Goal: Task Accomplishment & Management: Complete application form

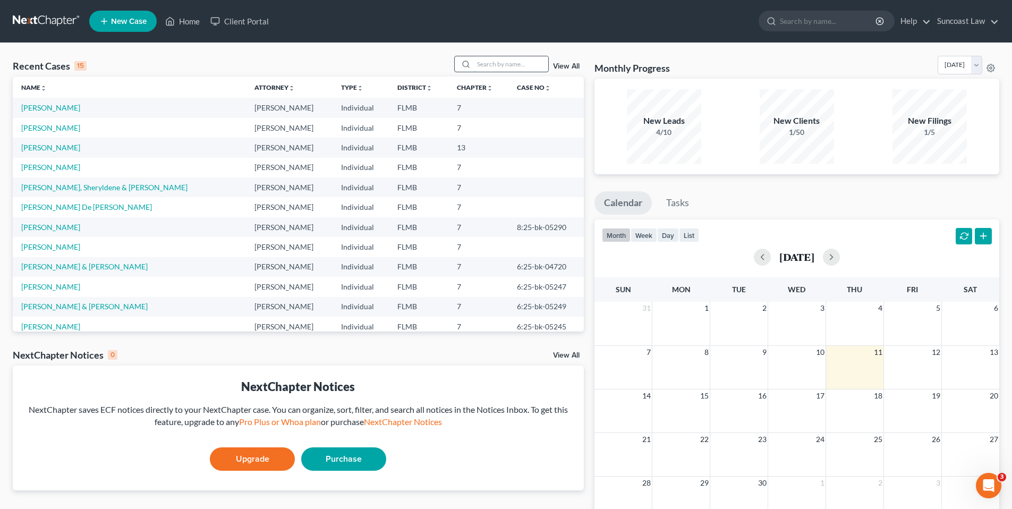
click at [515, 65] on input "search" at bounding box center [511, 63] width 74 height 15
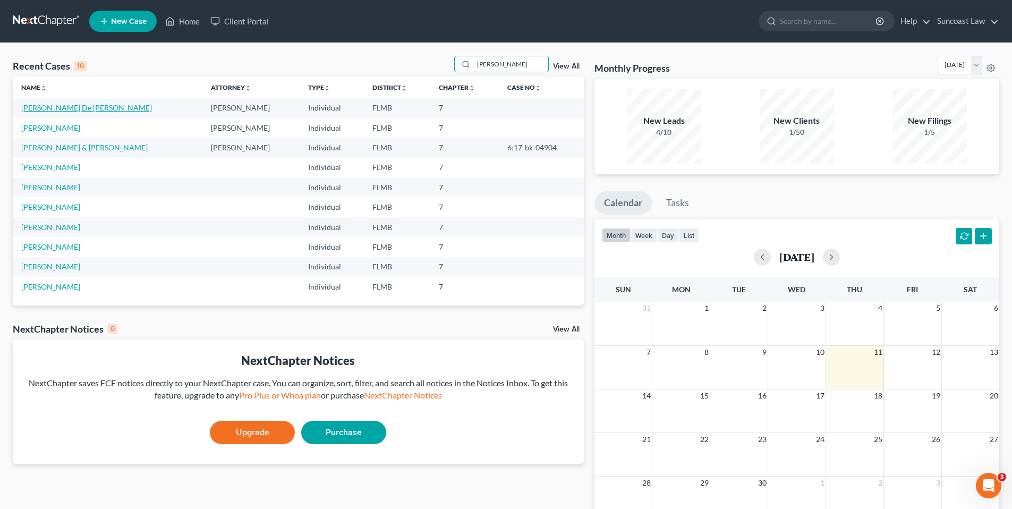
type input "[PERSON_NAME]"
click at [29, 109] on link "[PERSON_NAME] De [PERSON_NAME]" at bounding box center [86, 107] width 131 height 9
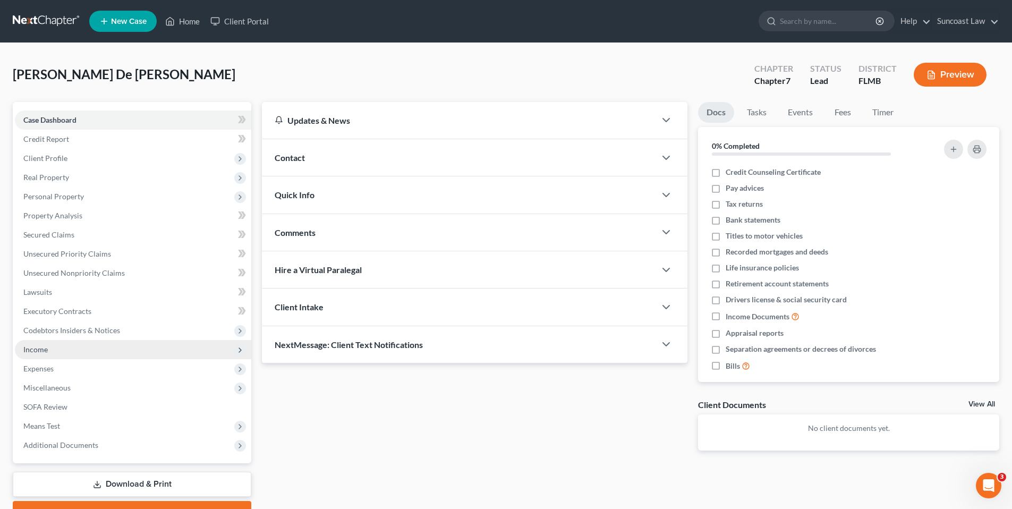
click at [67, 348] on span "Income" at bounding box center [133, 349] width 236 height 19
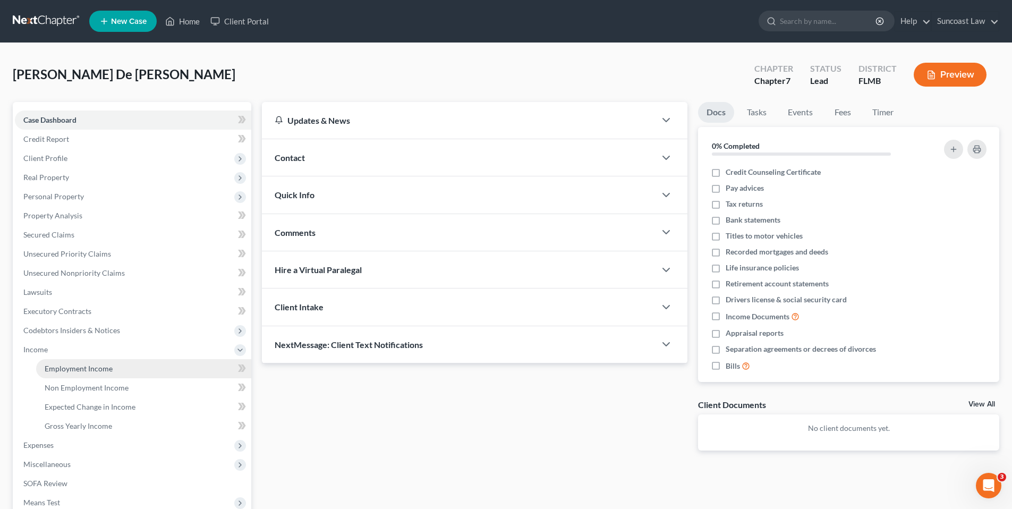
click at [145, 367] on link "Employment Income" at bounding box center [143, 368] width 215 height 19
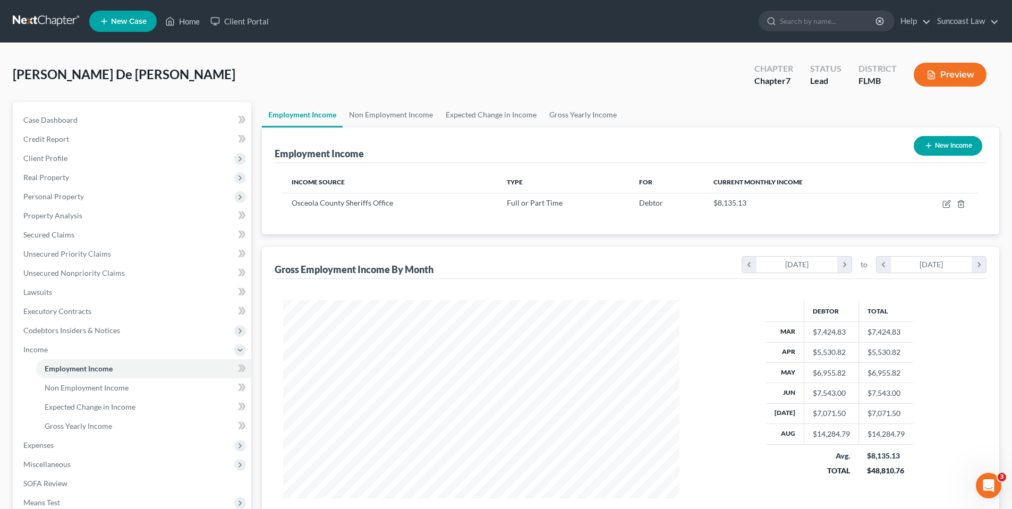
scroll to position [132, 0]
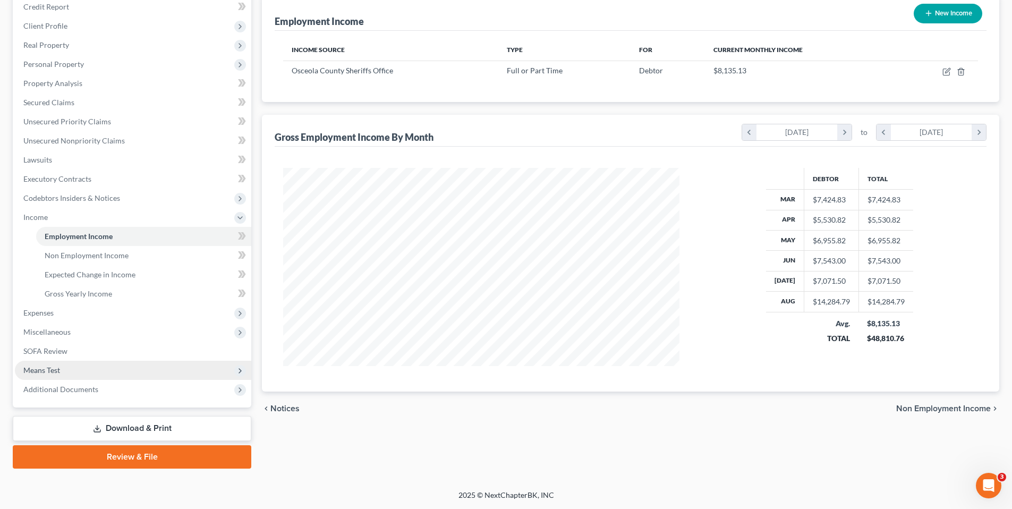
click at [89, 364] on span "Means Test" at bounding box center [133, 370] width 236 height 19
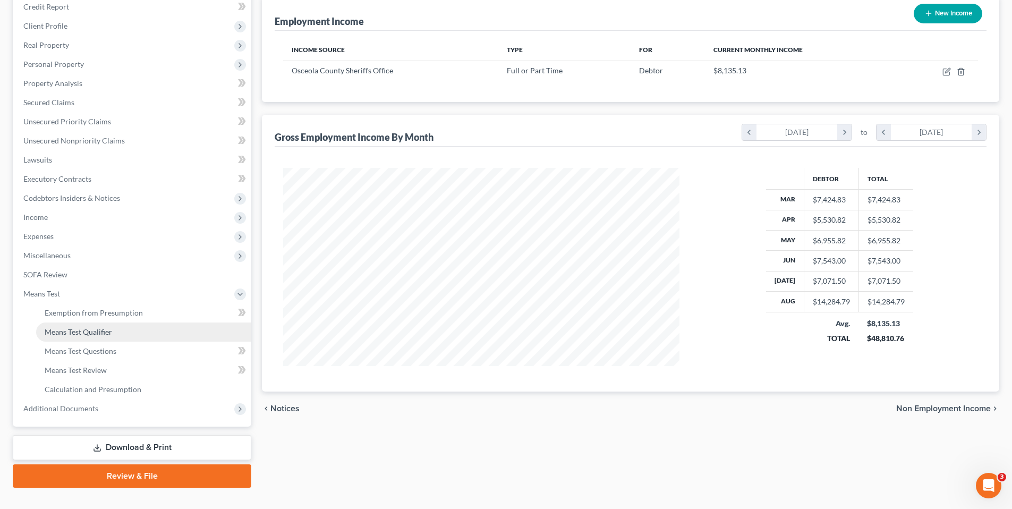
click at [121, 335] on link "Means Test Qualifier" at bounding box center [143, 331] width 215 height 19
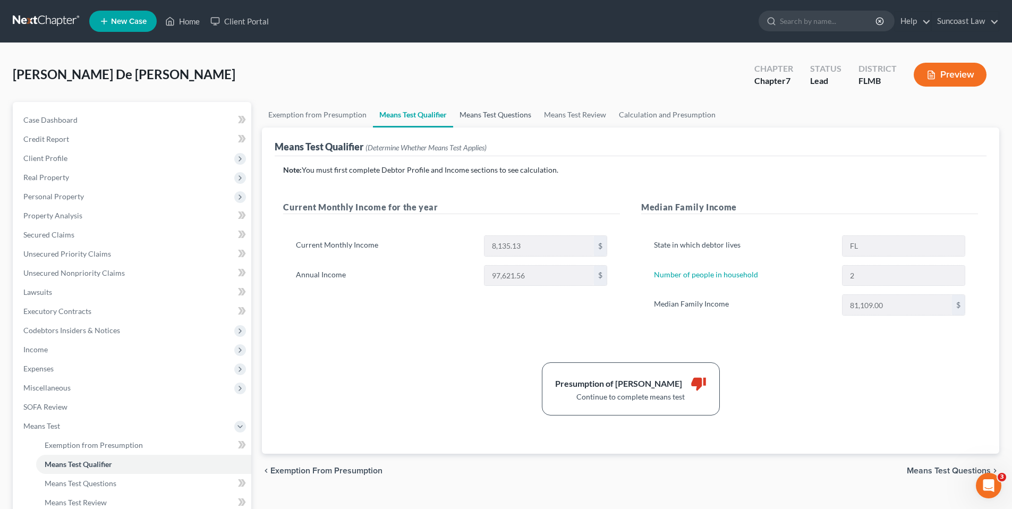
click at [478, 118] on link "Means Test Questions" at bounding box center [495, 114] width 84 height 25
select select "2"
select select "1"
select select "60"
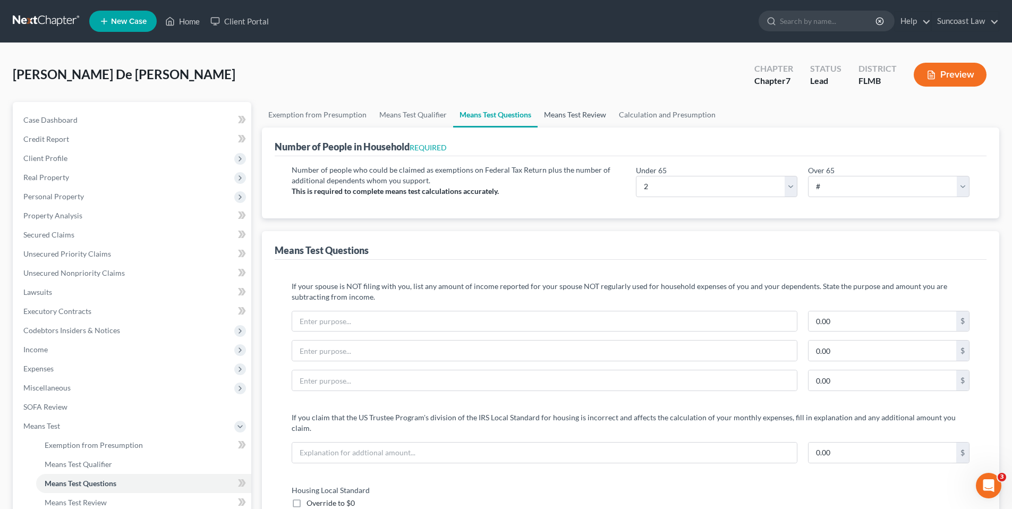
click at [577, 115] on link "Means Test Review" at bounding box center [574, 114] width 75 height 25
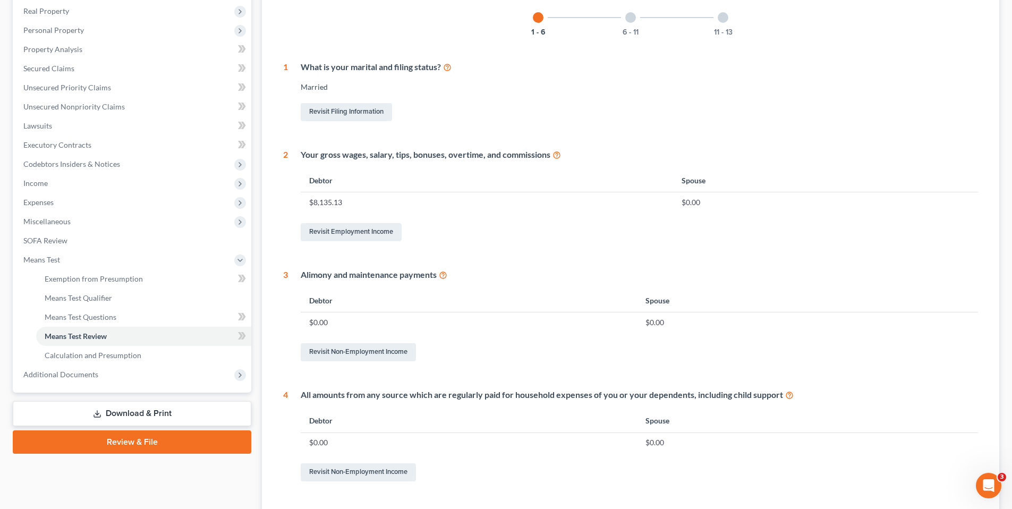
scroll to position [165, 0]
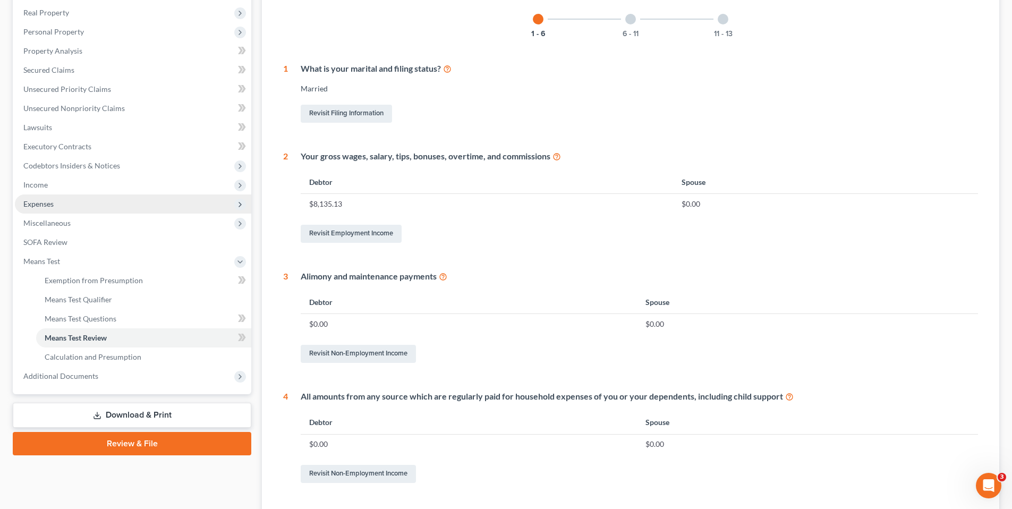
click at [67, 204] on span "Expenses" at bounding box center [133, 203] width 236 height 19
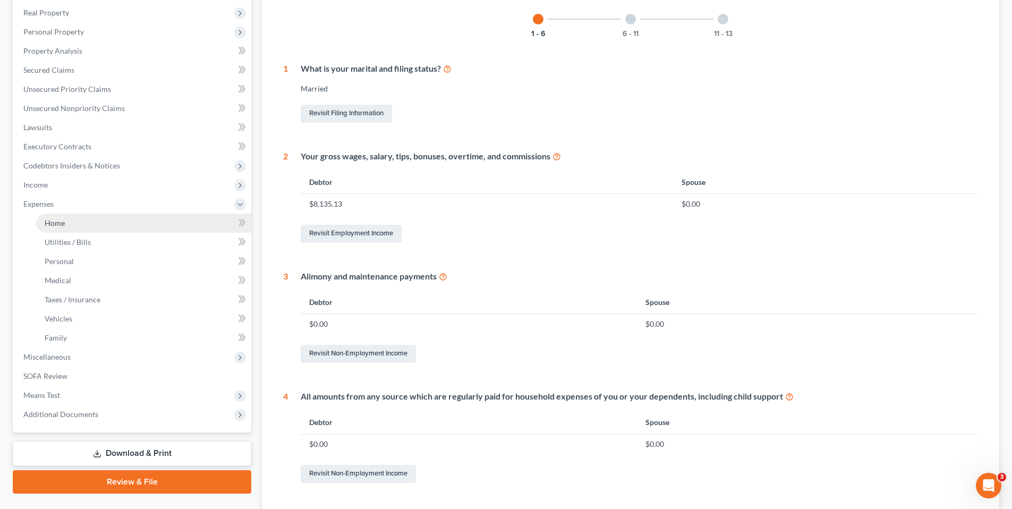
click at [73, 225] on link "Home" at bounding box center [143, 222] width 215 height 19
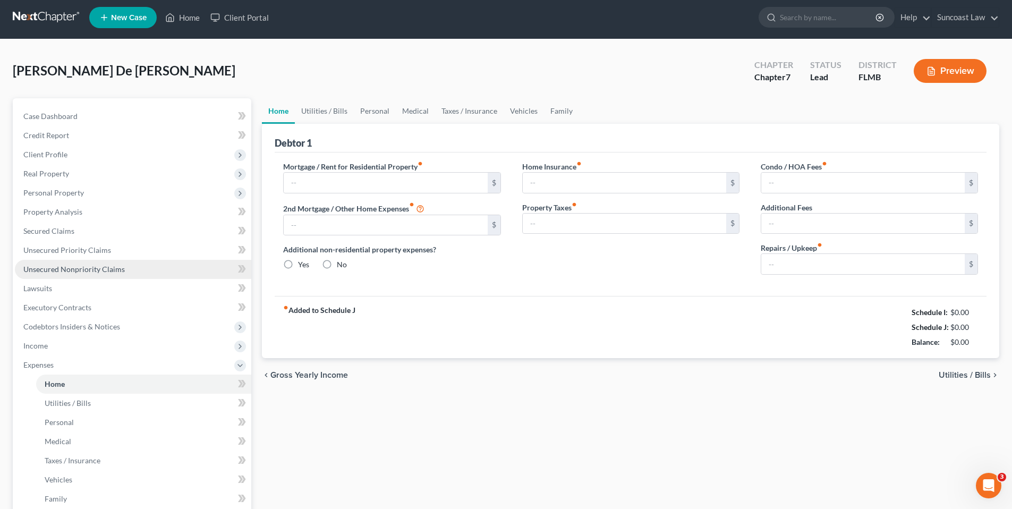
type input "1,750.00"
type input "0.00"
radio input "true"
type input "0.00"
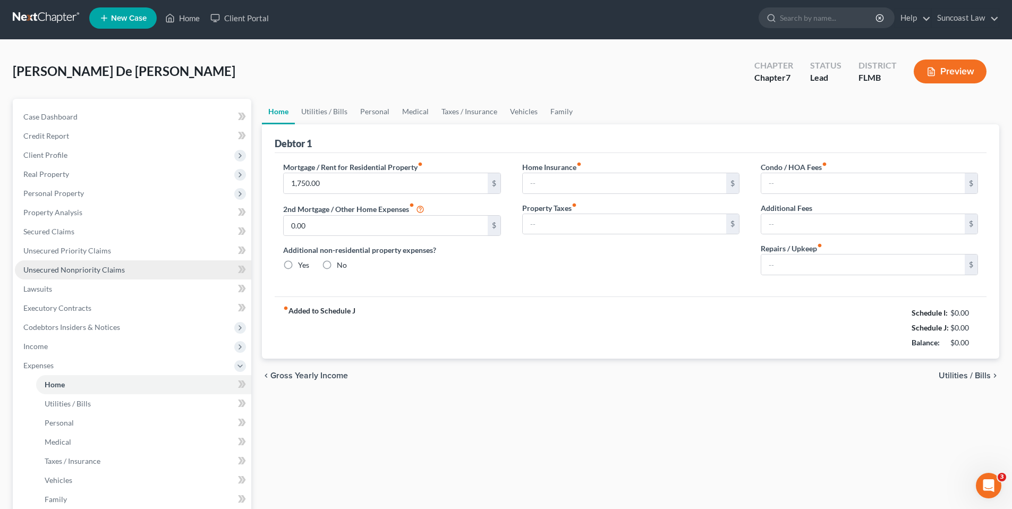
type input "0.00"
type input "100.00"
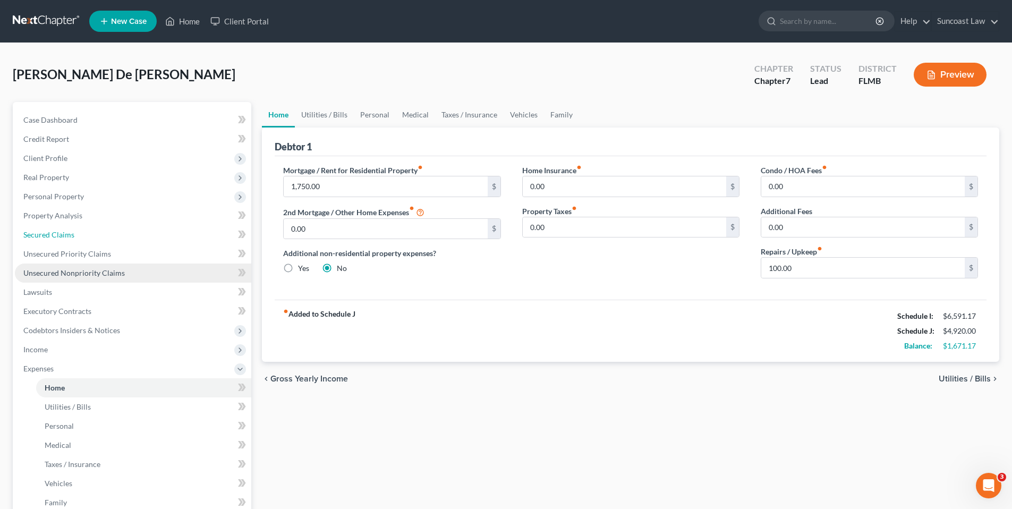
click at [78, 241] on link "Secured Claims" at bounding box center [133, 234] width 236 height 19
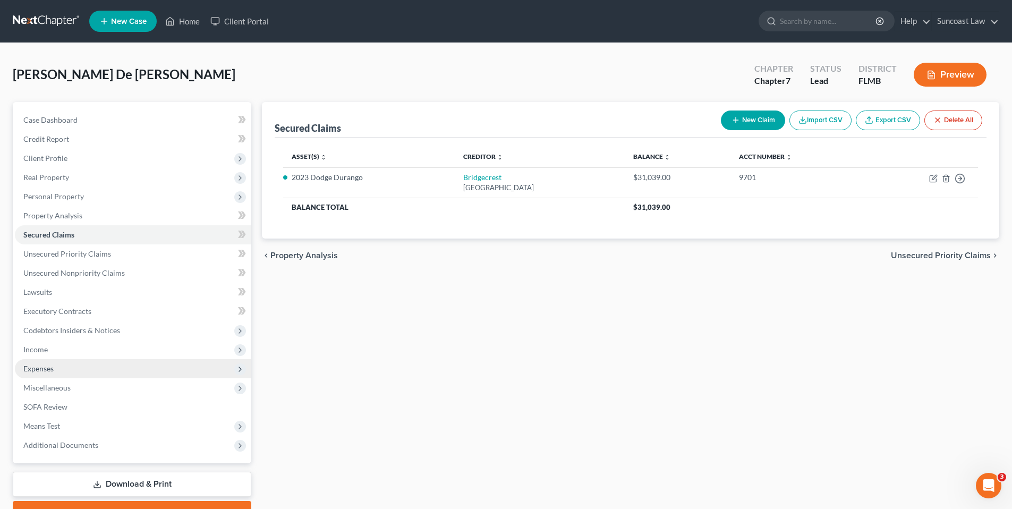
click at [100, 374] on span "Expenses" at bounding box center [133, 368] width 236 height 19
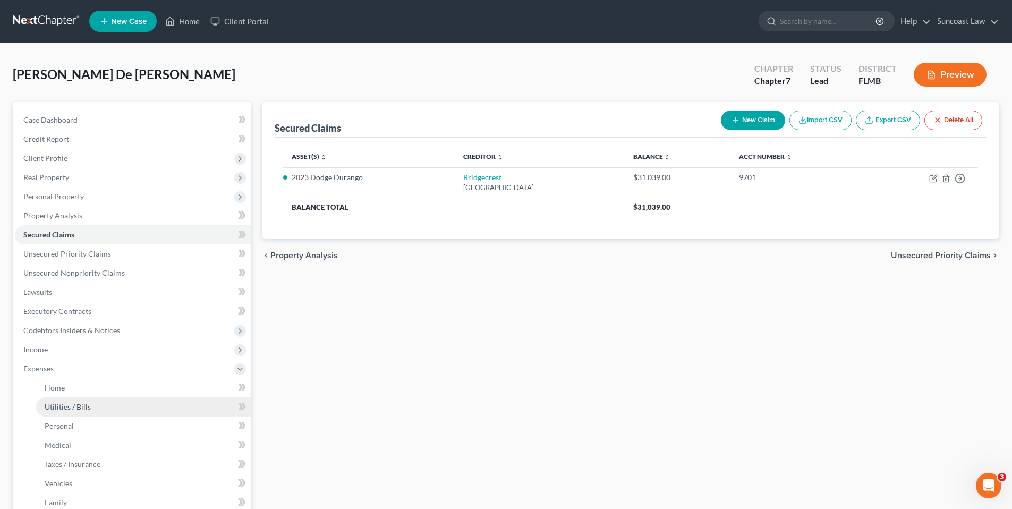
click at [143, 408] on link "Utilities / Bills" at bounding box center [143, 406] width 215 height 19
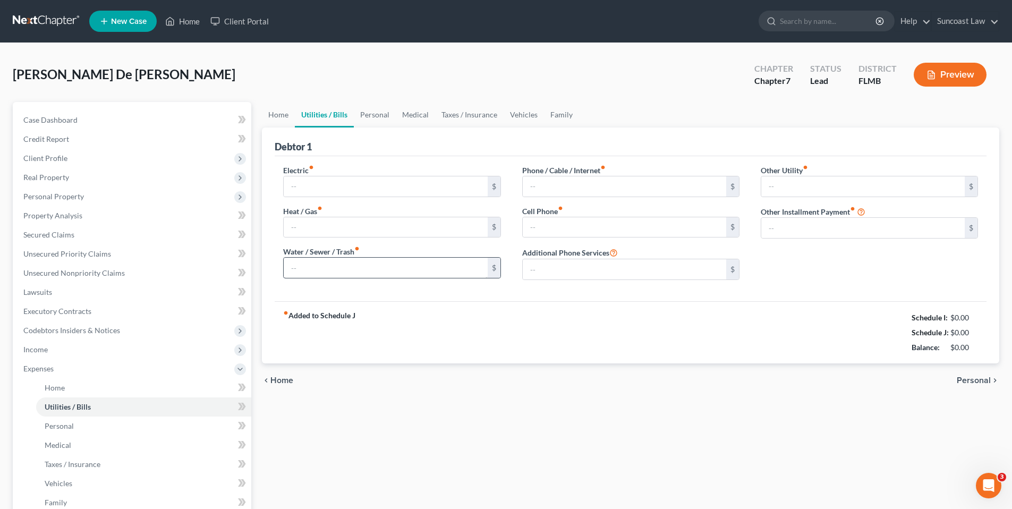
type input "150.00"
type input "0.00"
type input "80.00"
type input "50.00"
type input "275.00"
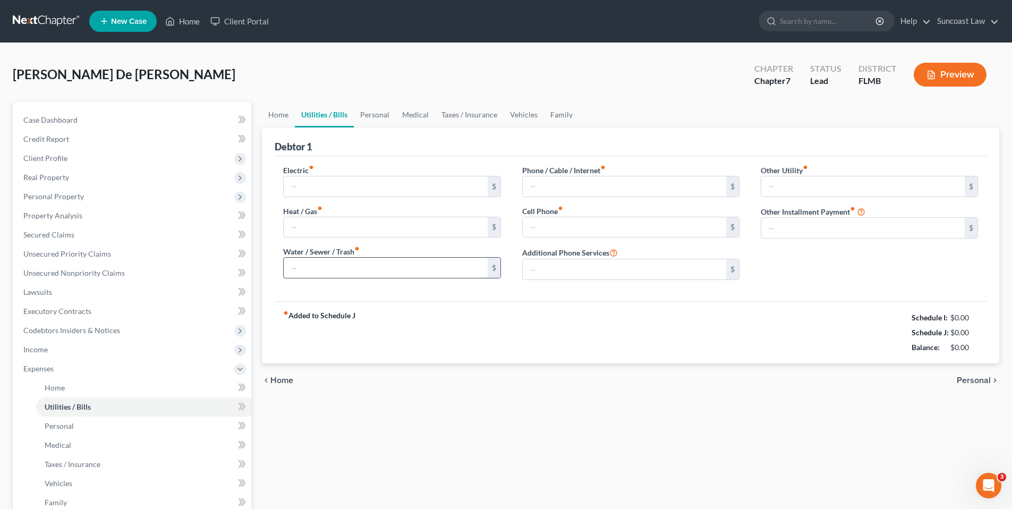
type input "0.00"
click at [973, 381] on span "Personal" at bounding box center [973, 380] width 34 height 8
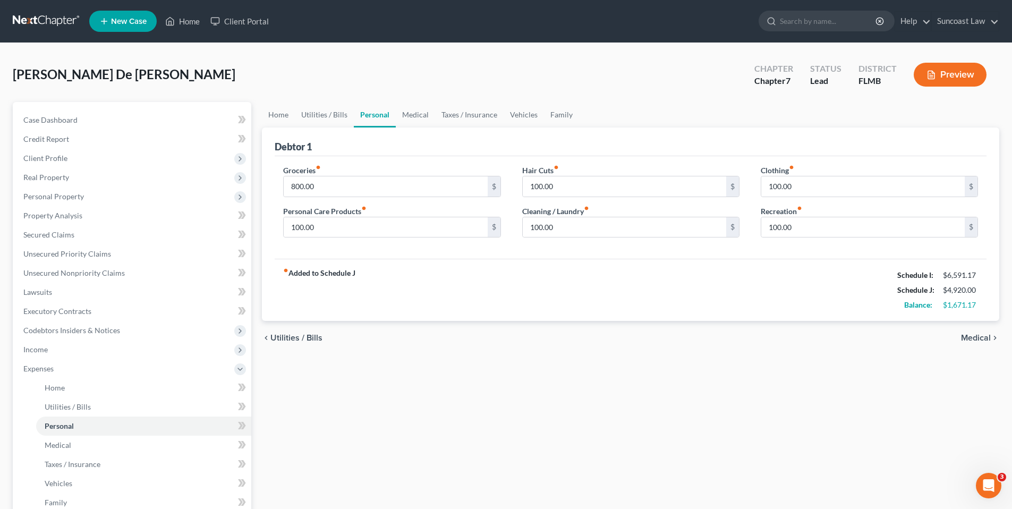
click at [969, 335] on span "Medical" at bounding box center [976, 338] width 30 height 8
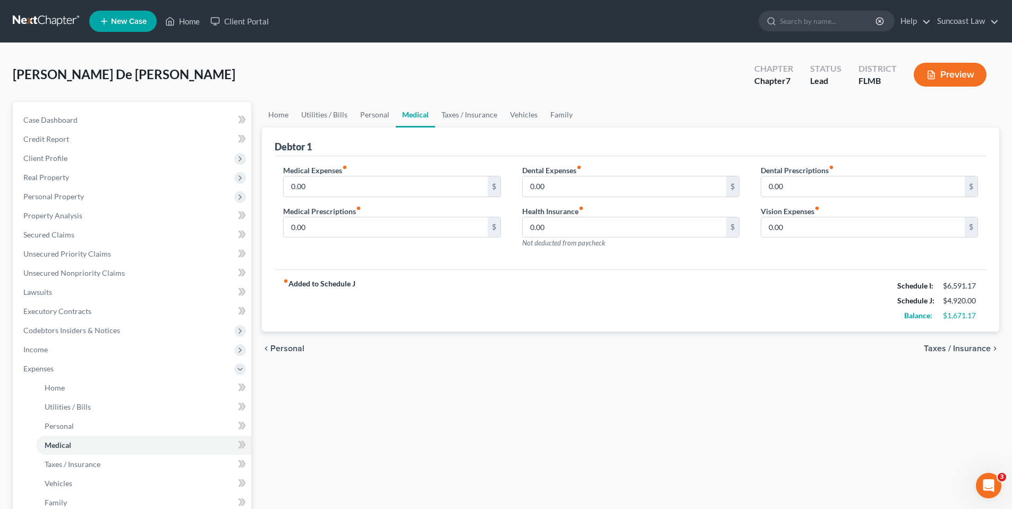
click at [934, 345] on span "Taxes / Insurance" at bounding box center [957, 348] width 67 height 8
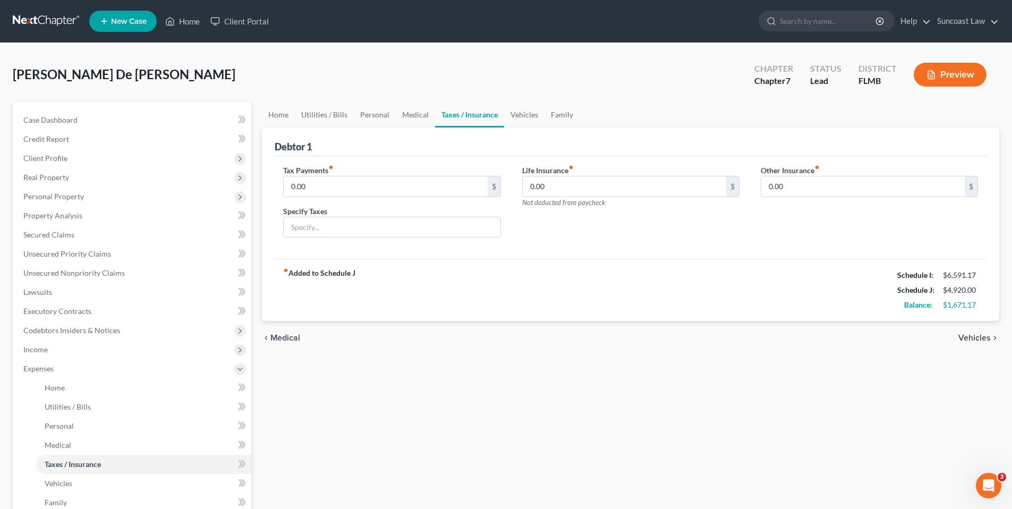
click at [973, 340] on span "Vehicles" at bounding box center [974, 338] width 32 height 8
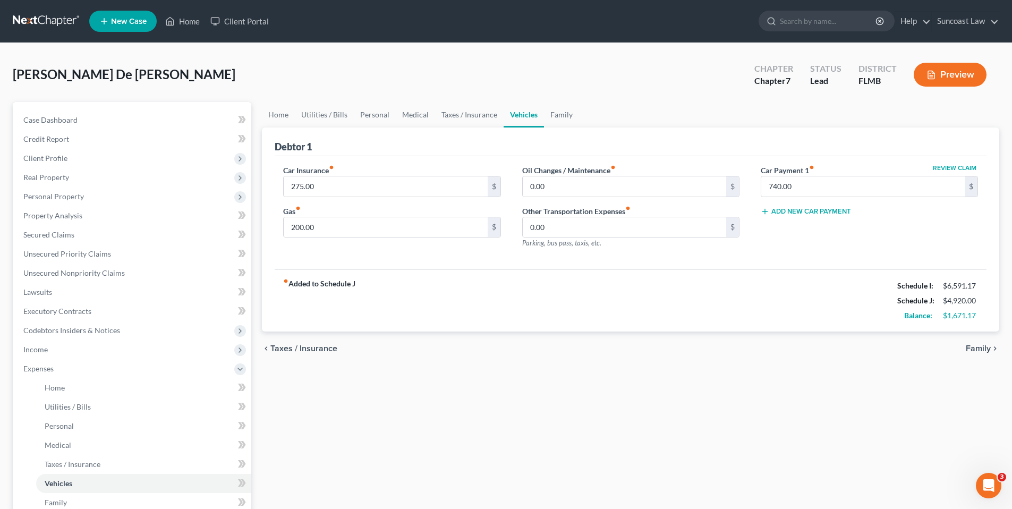
click at [984, 348] on span "Family" at bounding box center [977, 348] width 25 height 8
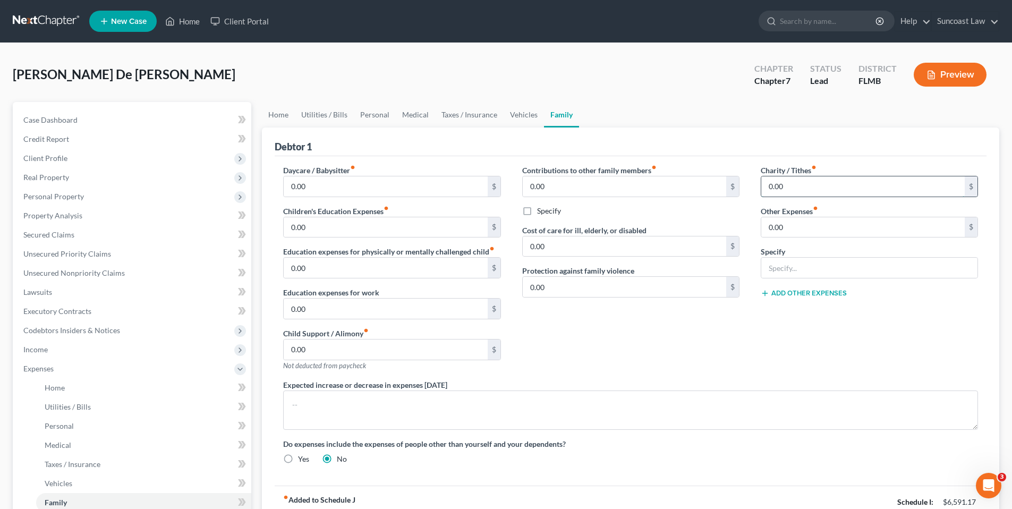
drag, startPoint x: 795, startPoint y: 190, endPoint x: 831, endPoint y: 185, distance: 35.9
click at [831, 185] on input "0.00" at bounding box center [862, 186] width 203 height 20
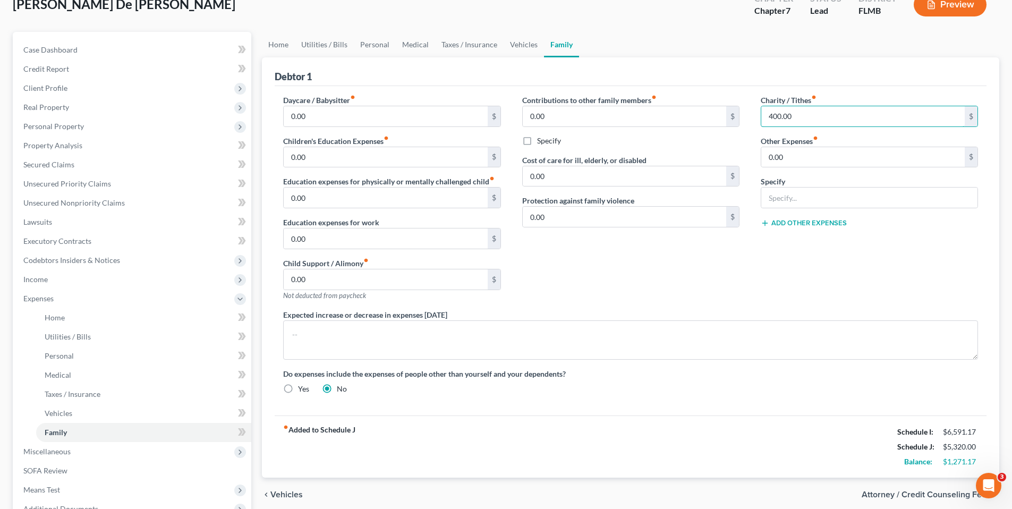
scroll to position [190, 0]
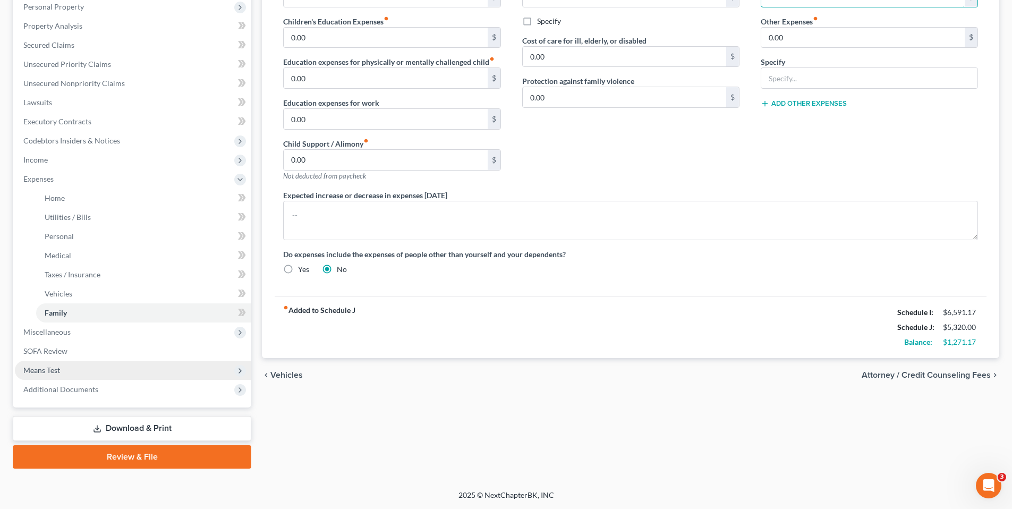
type input "400.00"
click at [132, 367] on span "Means Test" at bounding box center [133, 370] width 236 height 19
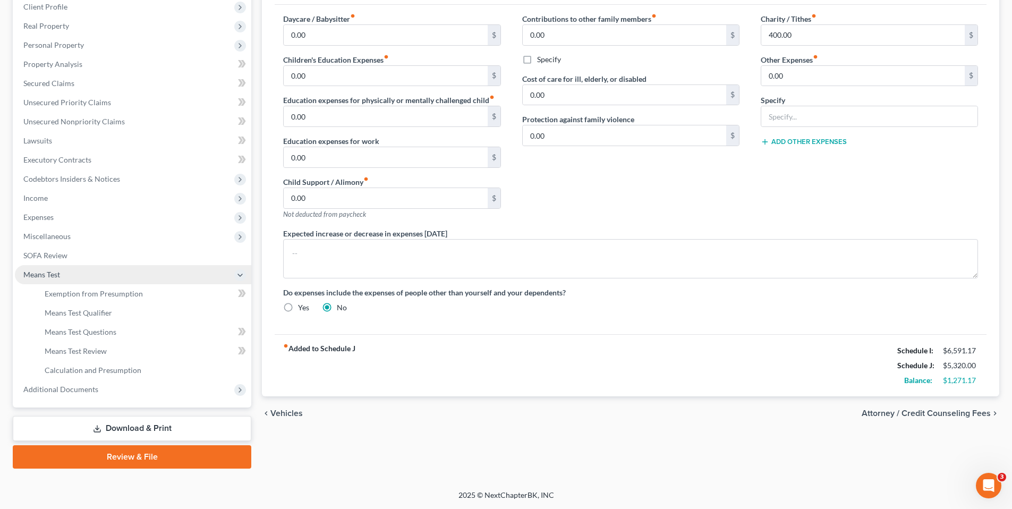
scroll to position [151, 0]
click at [122, 315] on link "Means Test Qualifier" at bounding box center [143, 312] width 215 height 19
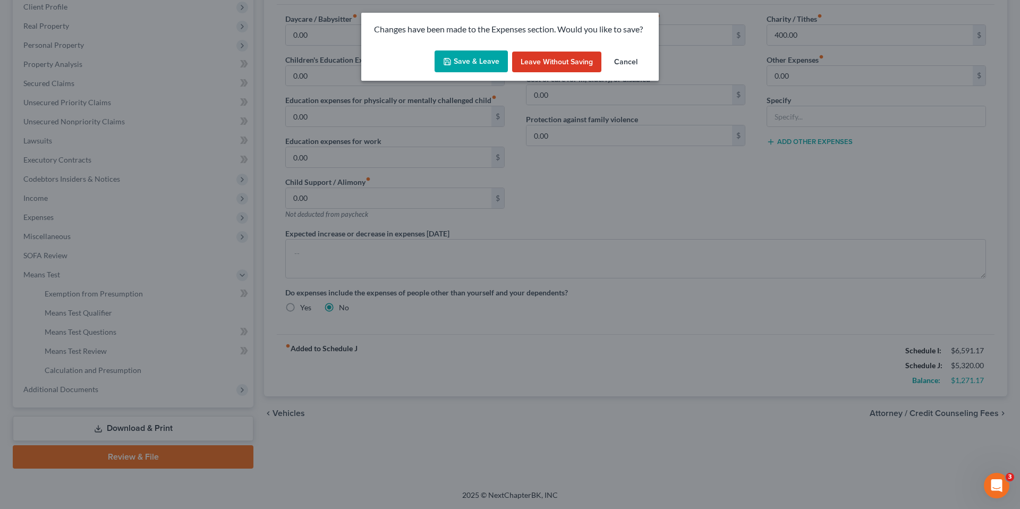
click at [456, 66] on button "Save & Leave" at bounding box center [470, 61] width 73 height 22
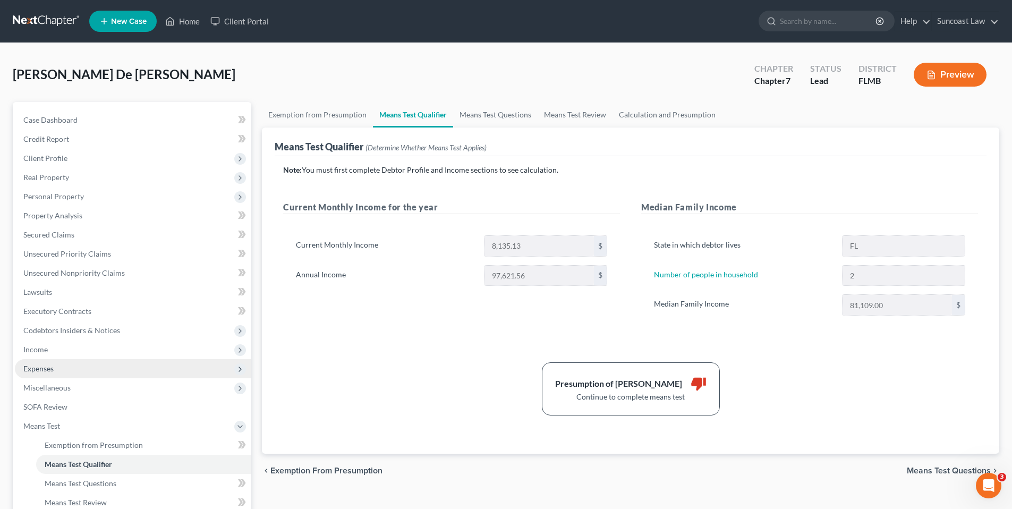
click at [92, 368] on span "Expenses" at bounding box center [133, 368] width 236 height 19
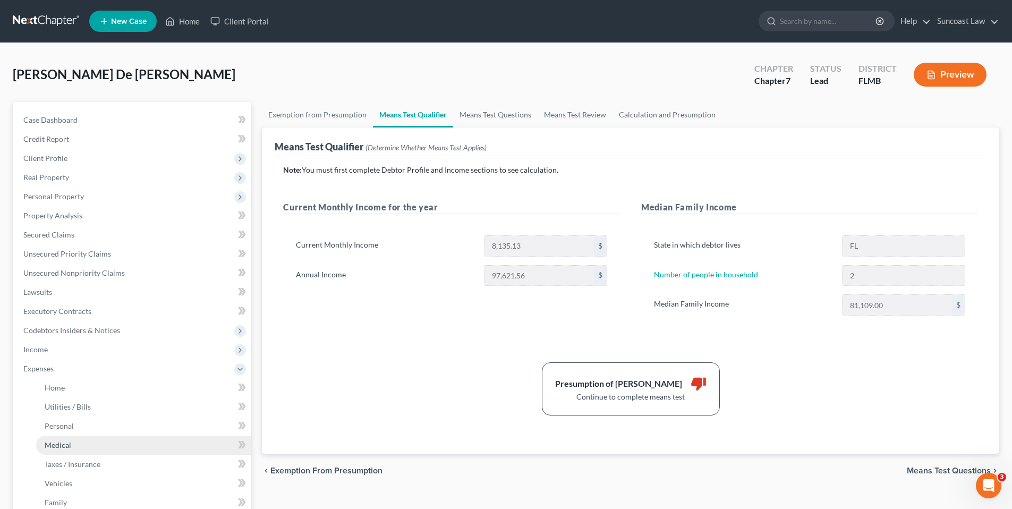
scroll to position [190, 0]
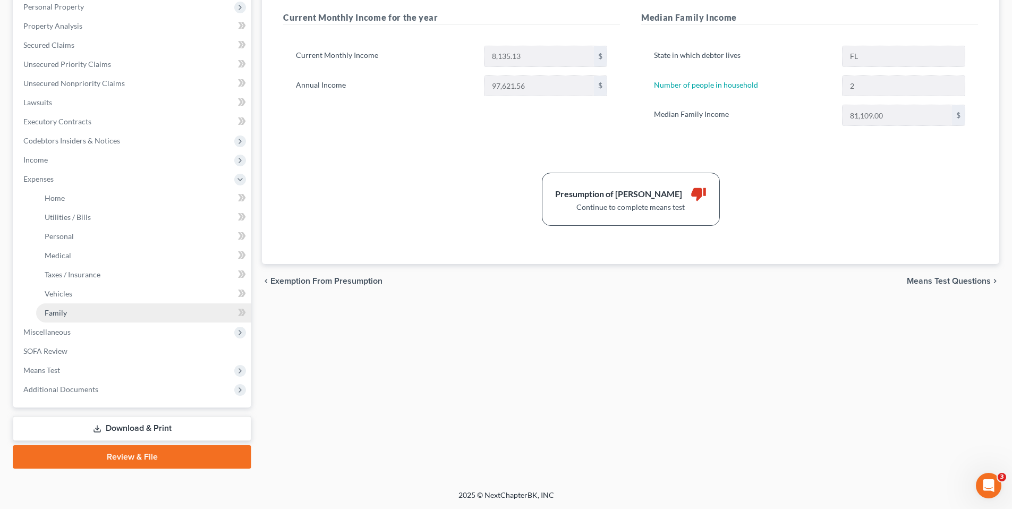
click at [115, 310] on link "Family" at bounding box center [143, 312] width 215 height 19
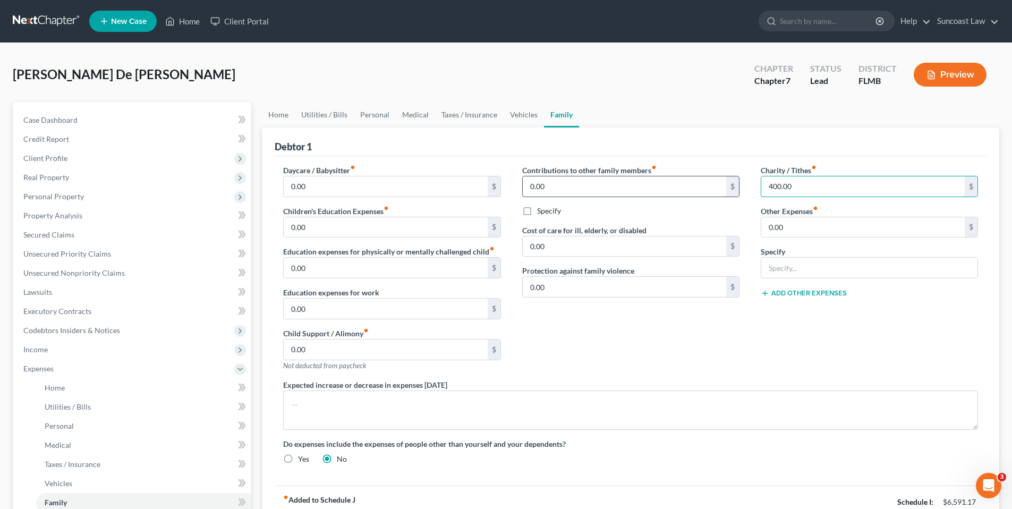
drag, startPoint x: 818, startPoint y: 185, endPoint x: 685, endPoint y: 179, distance: 132.9
click at [685, 179] on div "Daycare / Babysitter fiber_manual_record 0.00 $ Children's Education Expenses f…" at bounding box center [630, 319] width 716 height 308
drag, startPoint x: 685, startPoint y: 179, endPoint x: 773, endPoint y: 184, distance: 88.3
click at [743, 177] on div "Contributions to other family members fiber_manual_record 0.00 $ Specify Cost o…" at bounding box center [630, 272] width 238 height 215
click at [808, 187] on input "400.00" at bounding box center [862, 186] width 203 height 20
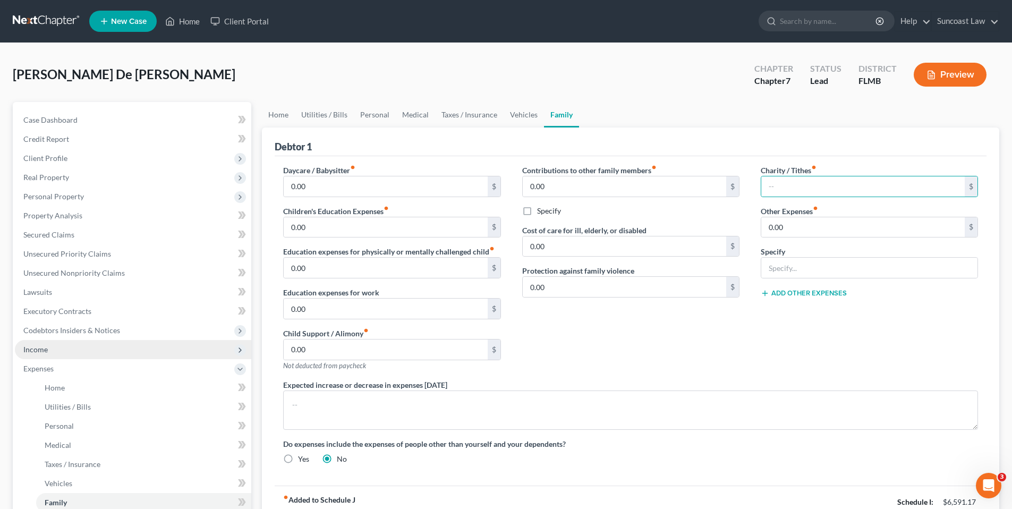
click at [76, 355] on span "Income" at bounding box center [133, 349] width 236 height 19
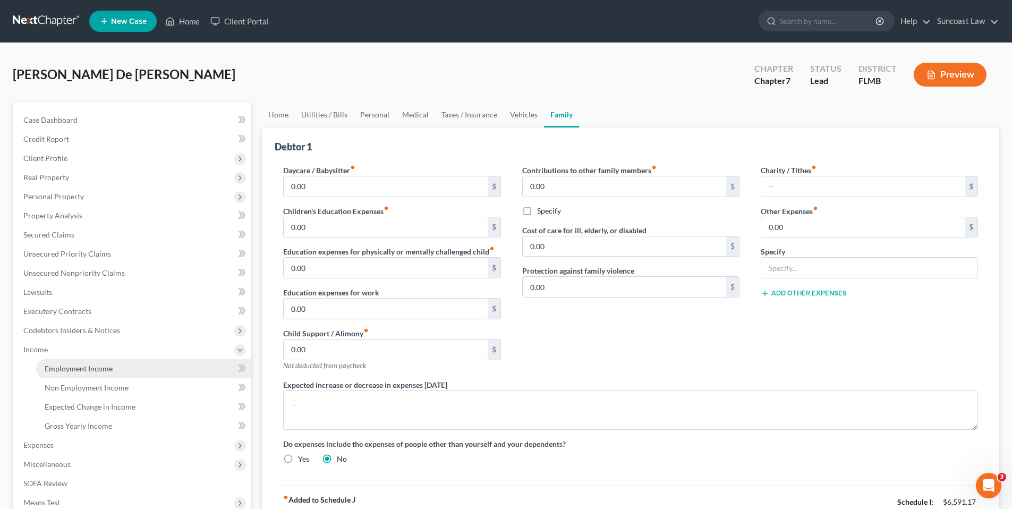
click at [89, 370] on span "Employment Income" at bounding box center [79, 368] width 68 height 9
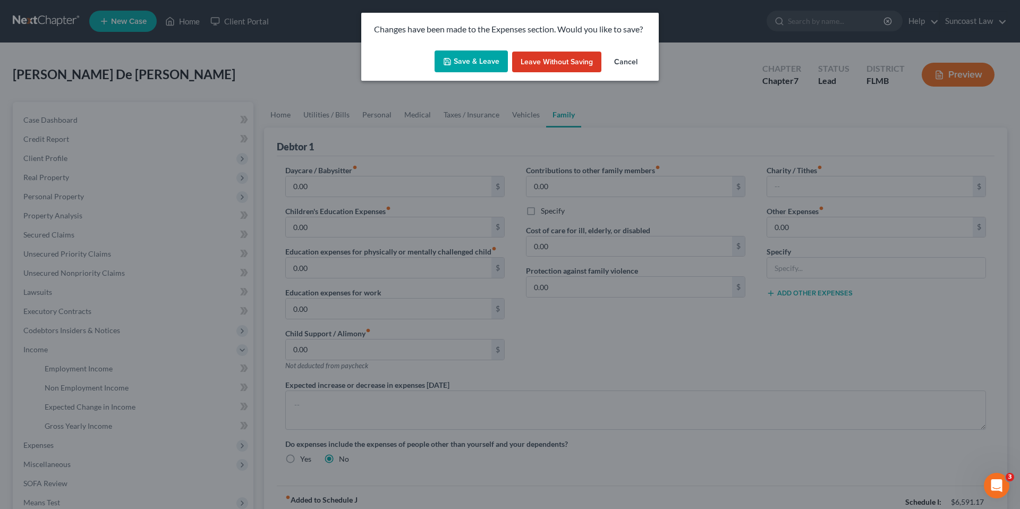
click at [476, 56] on button "Save & Leave" at bounding box center [470, 61] width 73 height 22
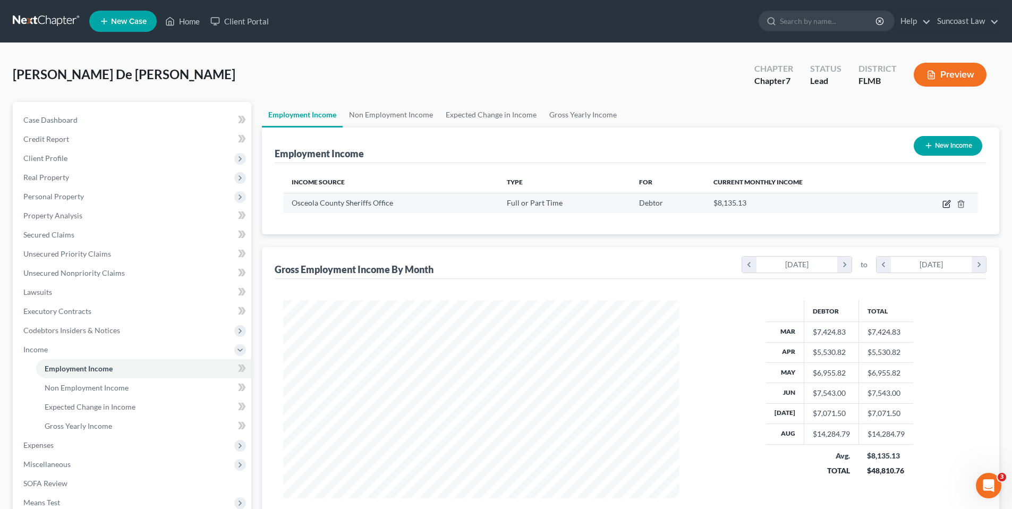
click at [945, 204] on icon "button" at bounding box center [947, 202] width 5 height 5
select select "0"
select select "9"
select select "2"
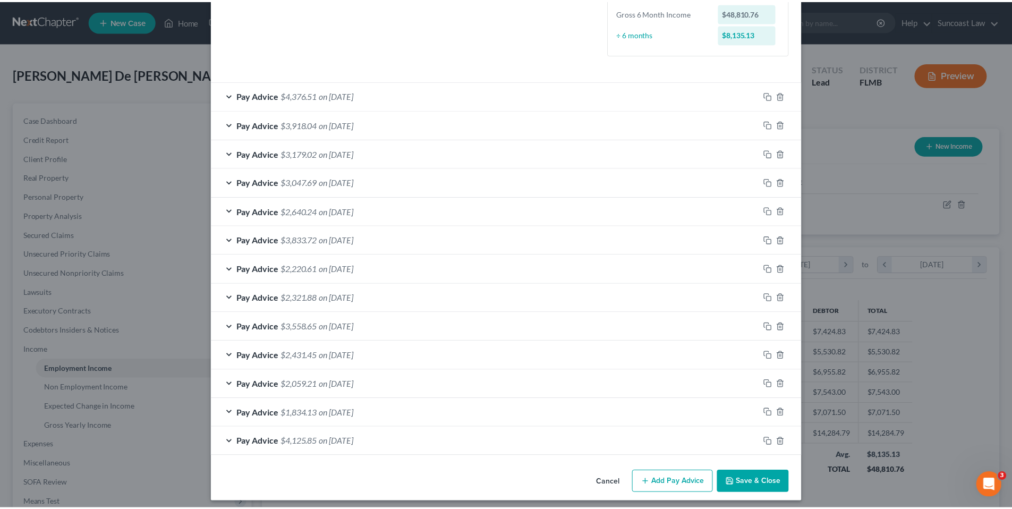
scroll to position [284, 0]
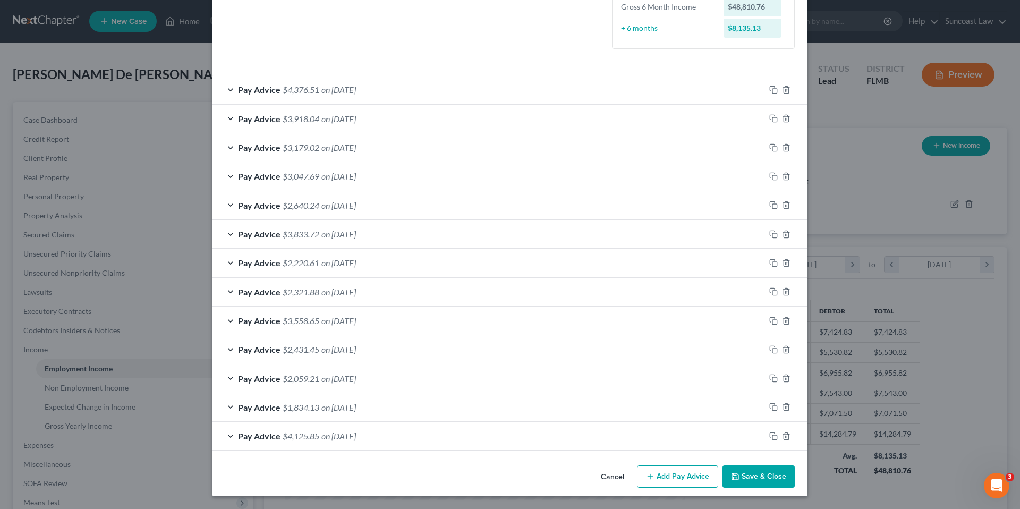
click at [611, 476] on button "Cancel" at bounding box center [612, 476] width 40 height 21
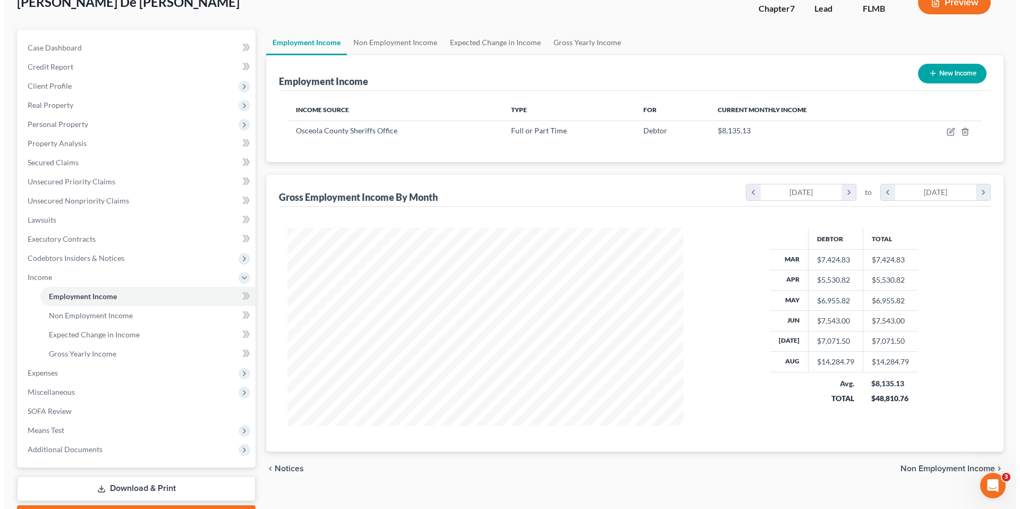
scroll to position [75, 0]
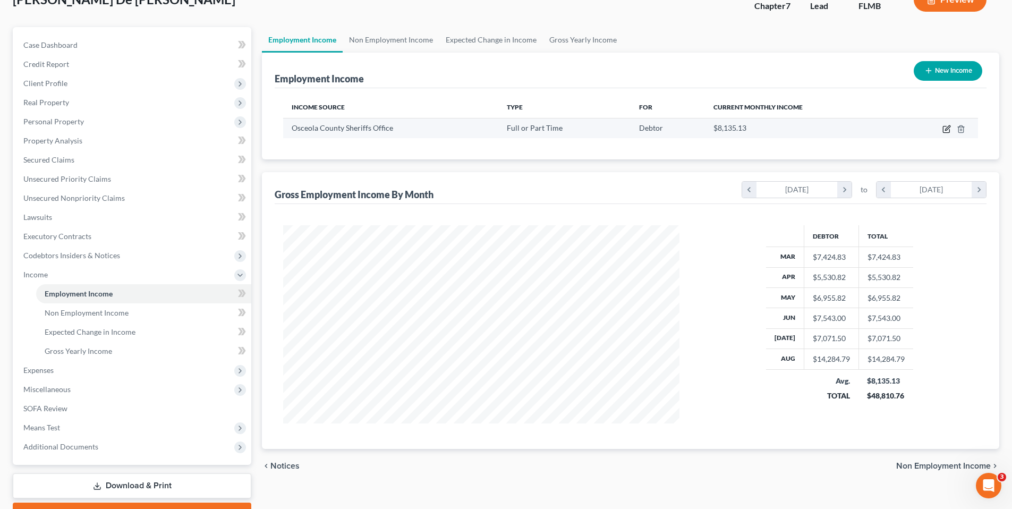
click at [944, 130] on icon "button" at bounding box center [946, 129] width 8 height 8
select select "0"
select select "9"
select select "2"
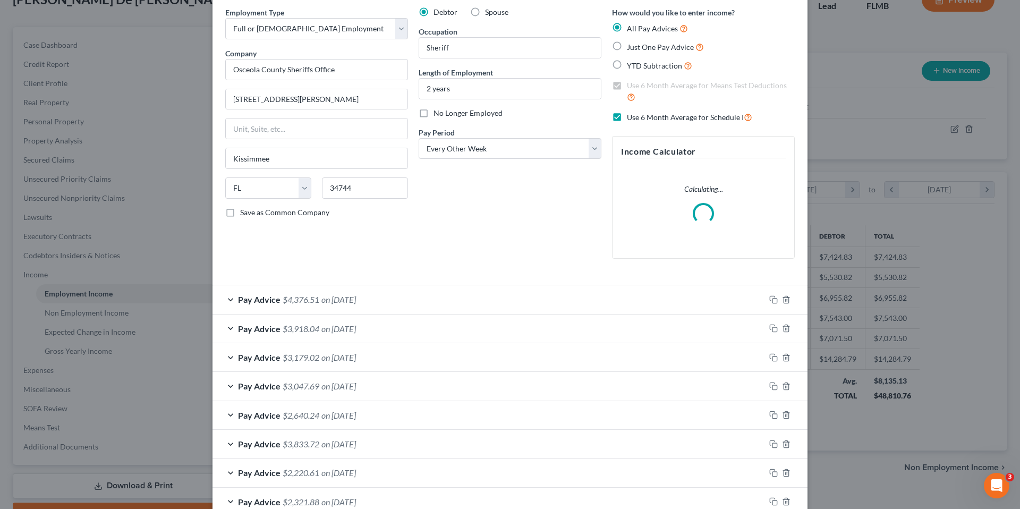
scroll to position [52, 0]
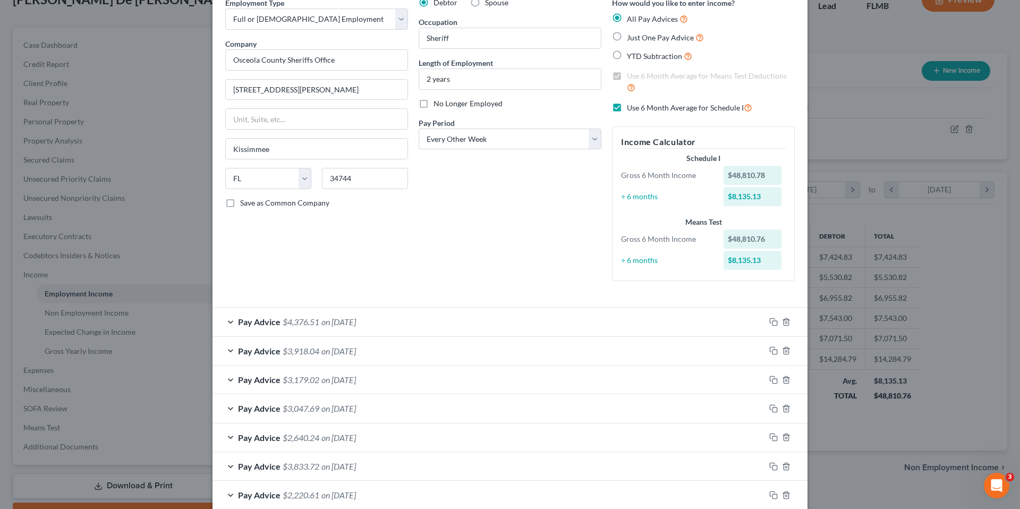
click at [260, 381] on span "Pay Advice" at bounding box center [259, 379] width 42 height 10
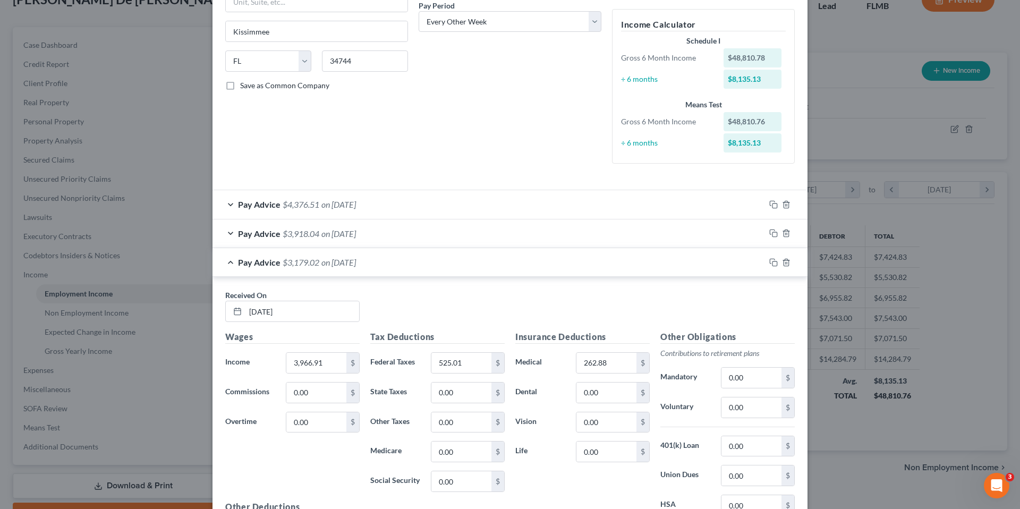
scroll to position [371, 0]
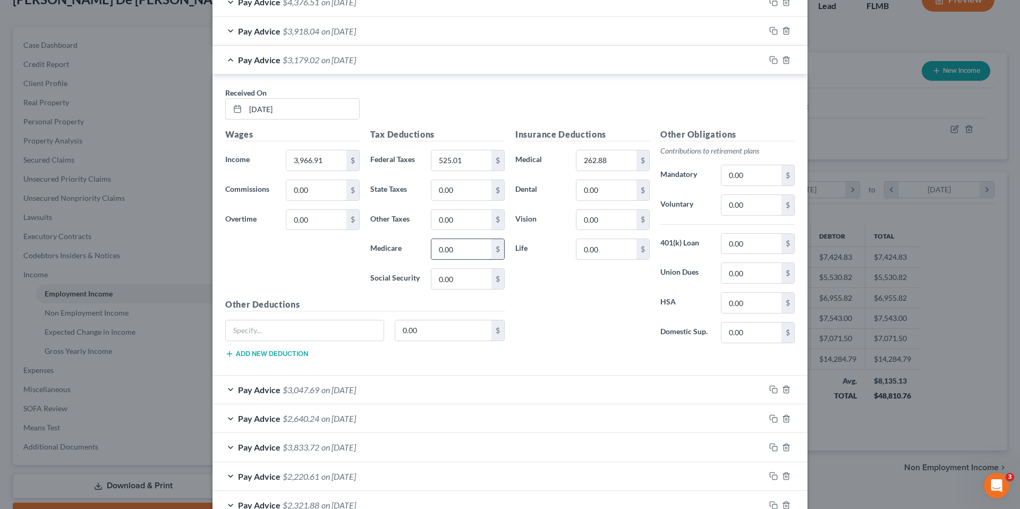
click at [457, 251] on input "0.00" at bounding box center [461, 249] width 60 height 20
type input "55.72"
click at [460, 281] on input "0.00" at bounding box center [461, 279] width 60 height 20
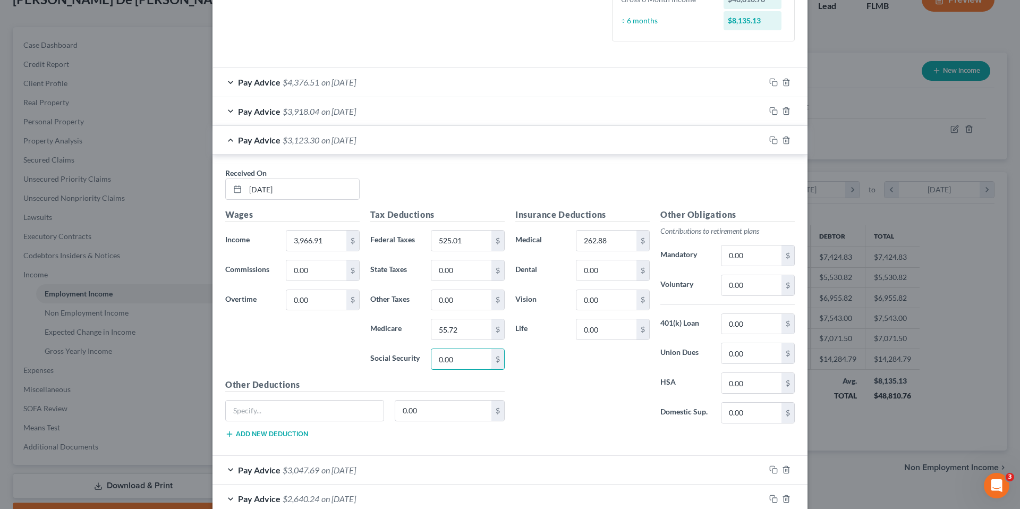
scroll to position [182, 0]
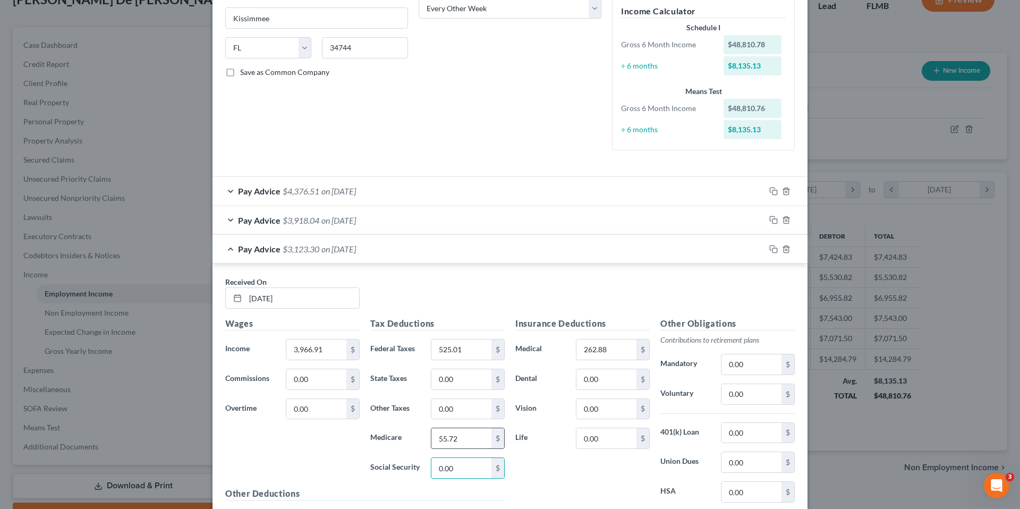
click at [453, 443] on input "55.72" at bounding box center [461, 438] width 60 height 20
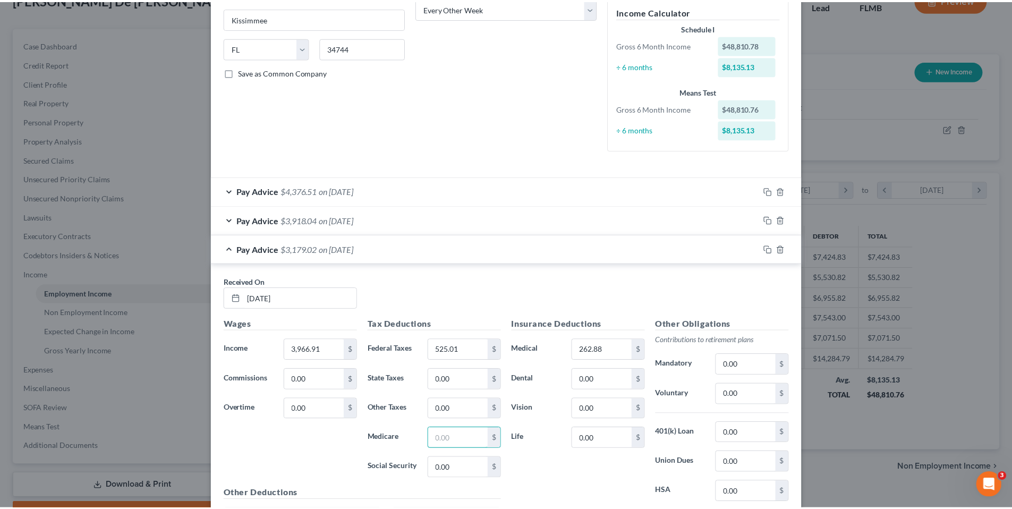
scroll to position [0, 0]
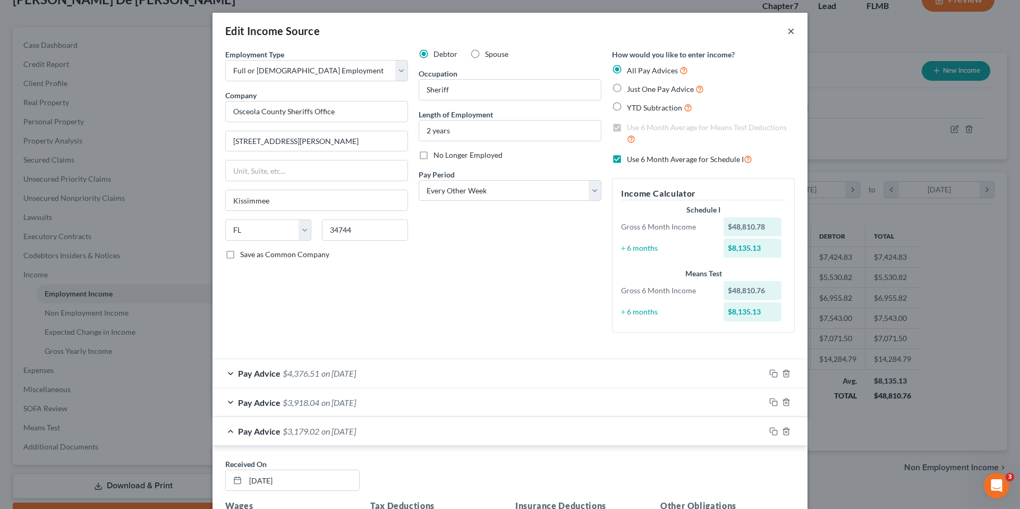
click at [787, 31] on button "×" at bounding box center [790, 30] width 7 height 13
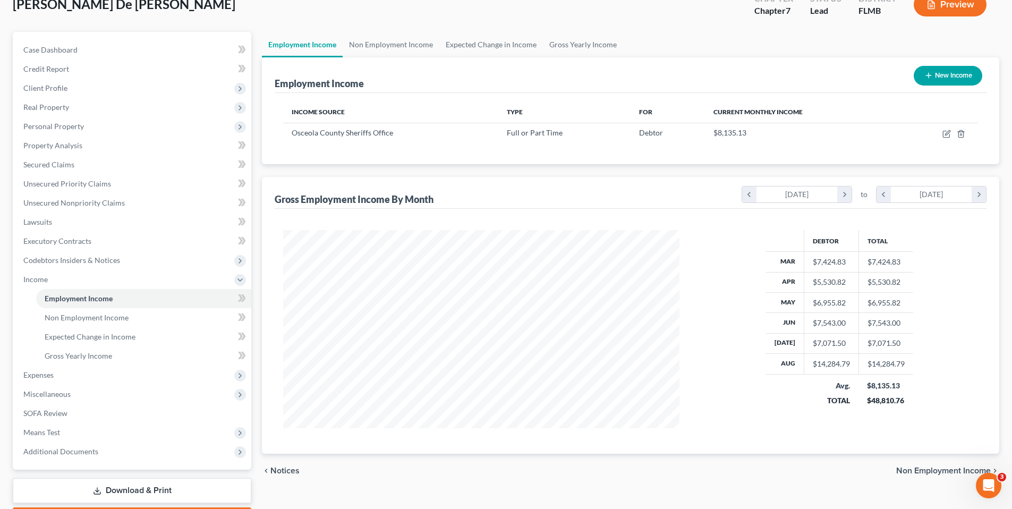
scroll to position [132, 0]
